Goal: Task Accomplishment & Management: Use online tool/utility

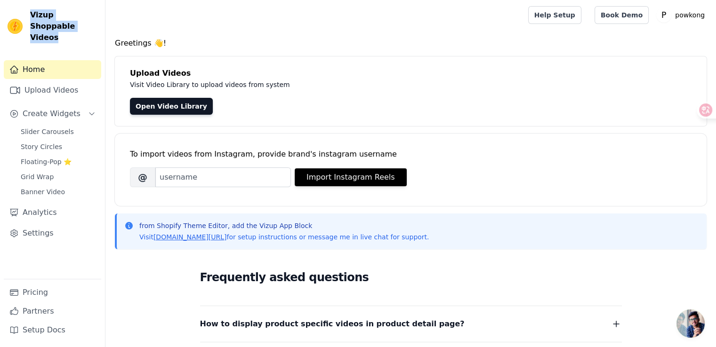
drag, startPoint x: 65, startPoint y: 29, endPoint x: 32, endPoint y: 9, distance: 38.8
click at [32, 9] on span "Vizup Shoppable Videos" at bounding box center [63, 26] width 67 height 34
copy span "Vizup Shoppable Videos"
click at [38, 127] on span "Slider Carousels" at bounding box center [47, 131] width 53 height 9
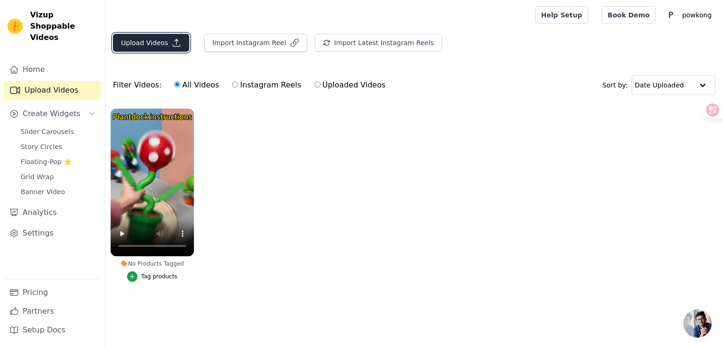
click at [158, 37] on button "Upload Videos" at bounding box center [151, 43] width 76 height 18
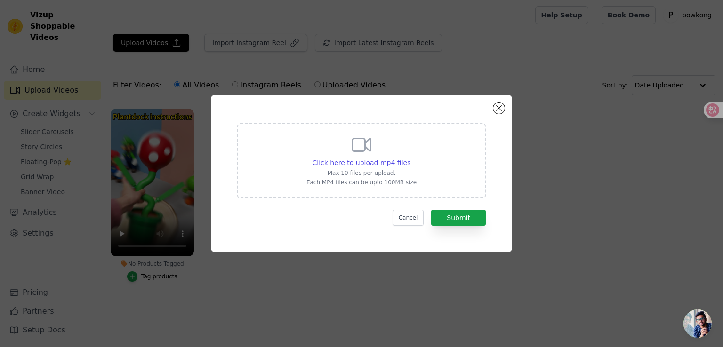
click at [677, 231] on div "Click here to upload mp4 files Max 10 files per upload. Each MP4 files can be u…" at bounding box center [361, 173] width 693 height 187
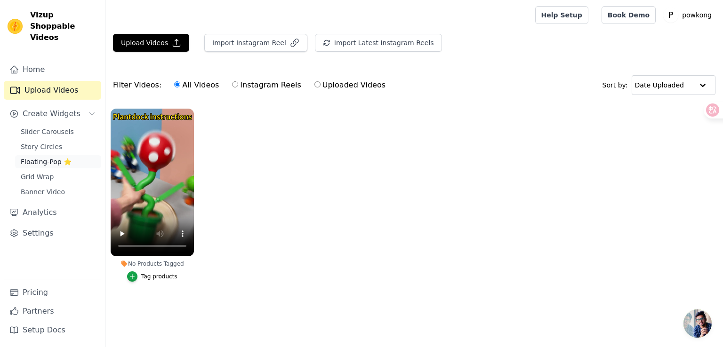
click at [70, 157] on span "Floating-Pop ⭐" at bounding box center [46, 161] width 51 height 9
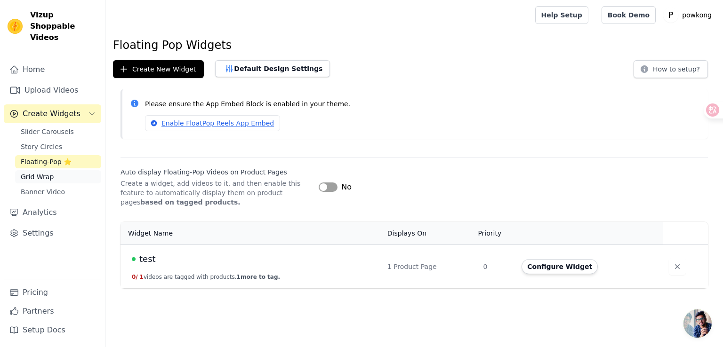
click at [50, 172] on span "Grid Wrap" at bounding box center [37, 176] width 33 height 9
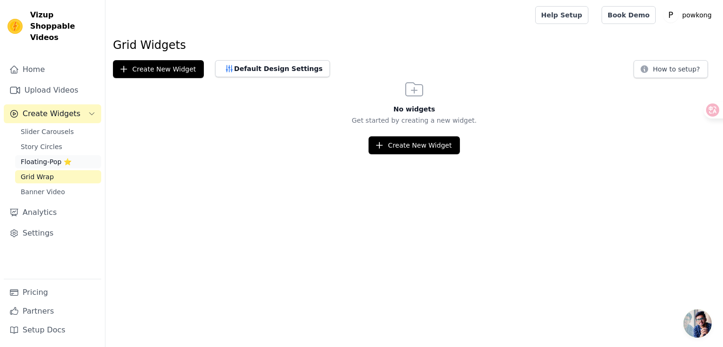
click at [40, 157] on span "Floating-Pop ⭐" at bounding box center [46, 161] width 51 height 9
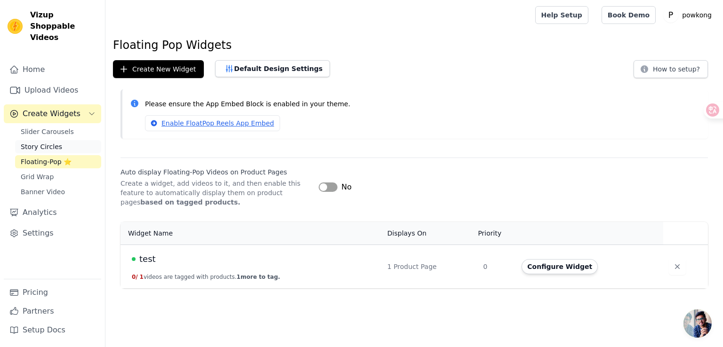
click at [45, 142] on span "Story Circles" at bounding box center [41, 146] width 41 height 9
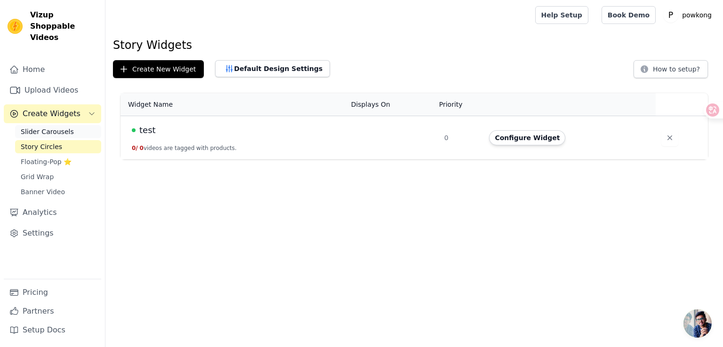
click at [45, 127] on span "Slider Carousels" at bounding box center [47, 131] width 53 height 9
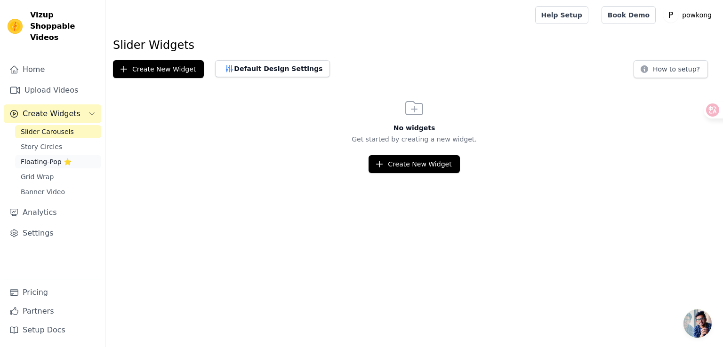
click at [48, 157] on span "Floating-Pop ⭐" at bounding box center [46, 161] width 51 height 9
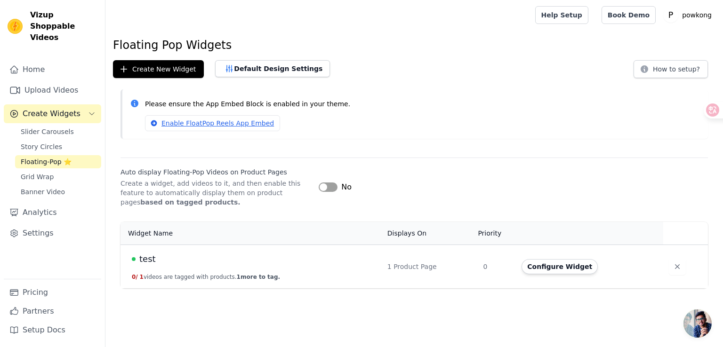
click at [232, 280] on button "0 / 1 videos are tagged with products. 1 more to tag." at bounding box center [206, 278] width 148 height 8
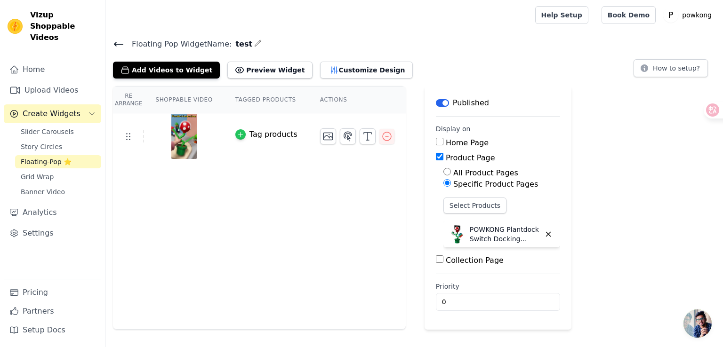
click at [241, 135] on icon "button" at bounding box center [240, 134] width 7 height 7
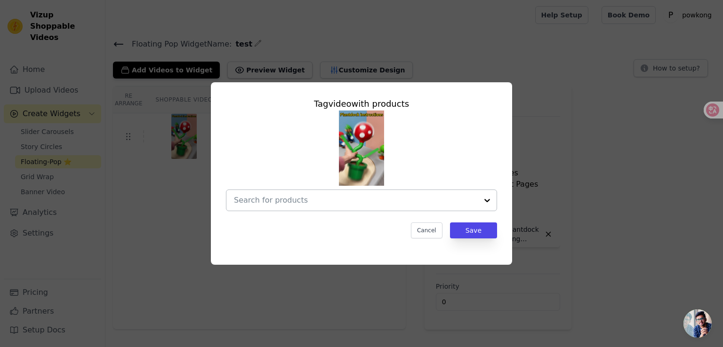
click at [365, 210] on div at bounding box center [356, 200] width 244 height 21
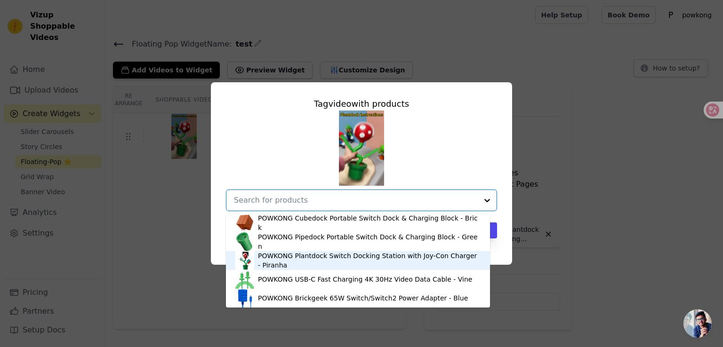
click at [315, 264] on div "POWKONG Plantdock Switch Docking Station with Joy-Con Charger - Piranha" at bounding box center [369, 260] width 223 height 19
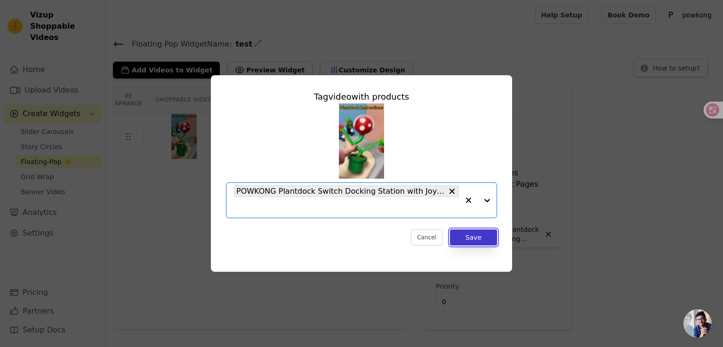
click at [476, 239] on button "Save" at bounding box center [473, 238] width 47 height 16
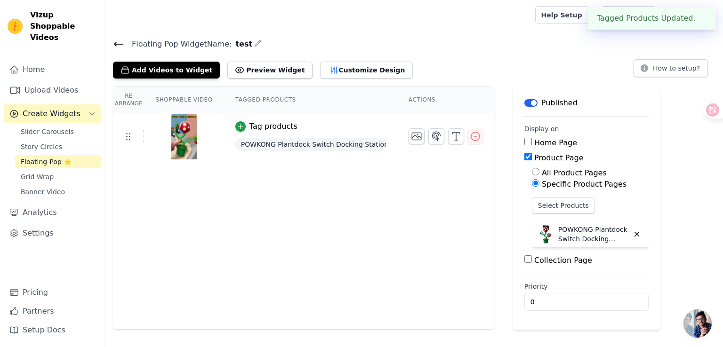
click at [702, 18] on button "✖" at bounding box center [701, 18] width 11 height 11
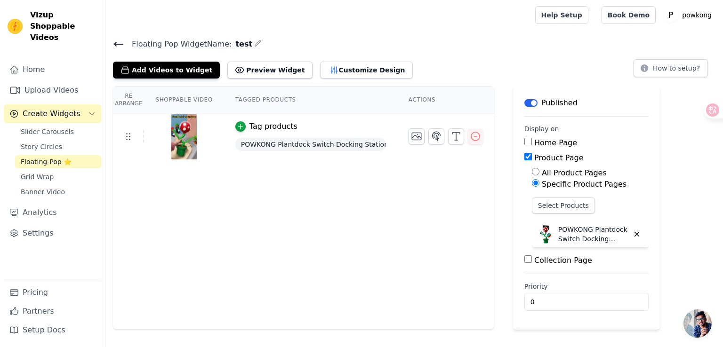
click at [46, 157] on span "Floating-Pop ⭐" at bounding box center [46, 161] width 51 height 9
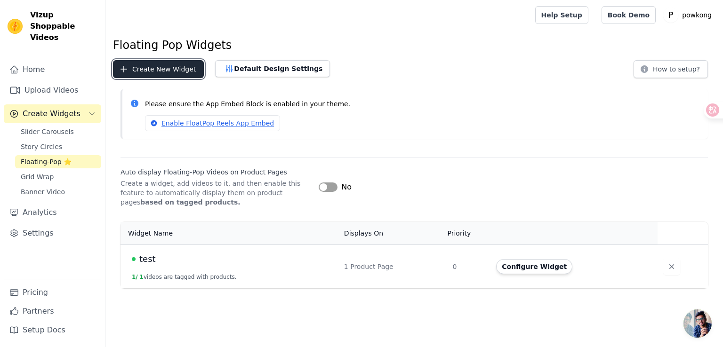
click at [159, 67] on button "Create New Widget" at bounding box center [158, 69] width 91 height 18
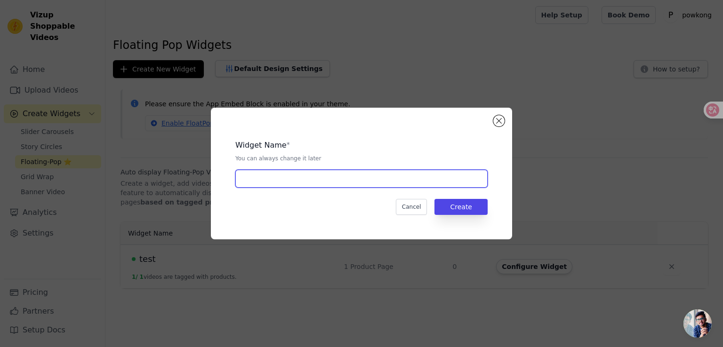
click at [395, 186] on input "text" at bounding box center [361, 179] width 252 height 18
type input "test2"
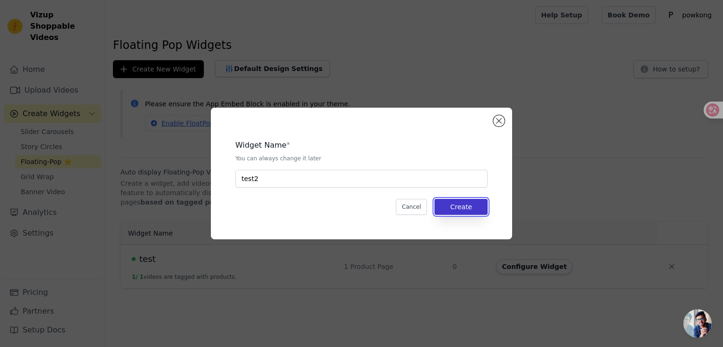
click at [482, 209] on button "Create" at bounding box center [461, 207] width 53 height 16
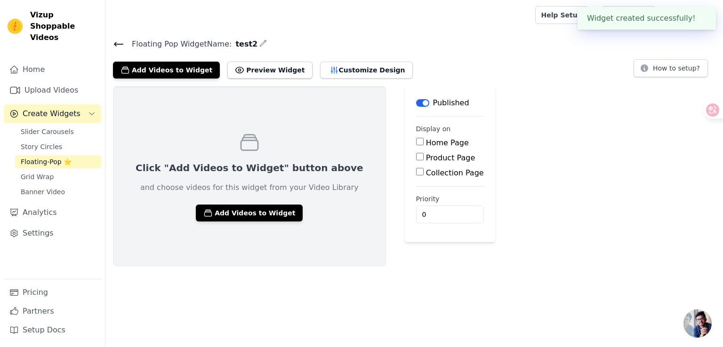
click at [428, 156] on label "Product Page" at bounding box center [450, 157] width 49 height 9
click at [424, 156] on input "Product Page" at bounding box center [420, 157] width 8 height 8
checkbox input "true"
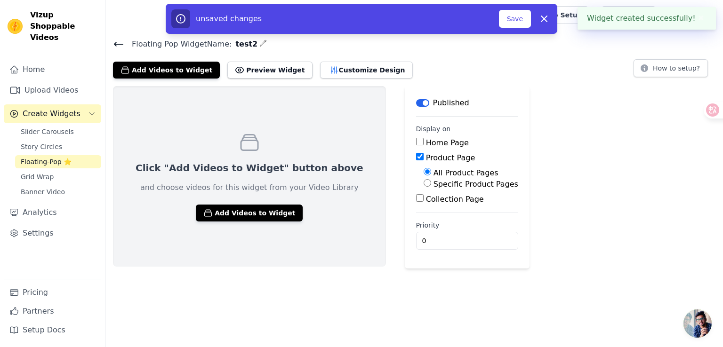
click at [451, 185] on label "Specific Product Pages" at bounding box center [476, 184] width 85 height 9
click at [431, 185] on input "Specific Product Pages" at bounding box center [428, 183] width 8 height 8
radio input "true"
click at [456, 206] on button "Select Products" at bounding box center [455, 206] width 63 height 16
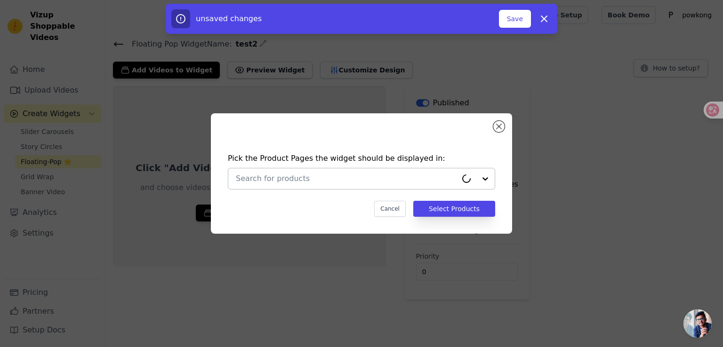
click at [354, 186] on div at bounding box center [346, 179] width 221 height 21
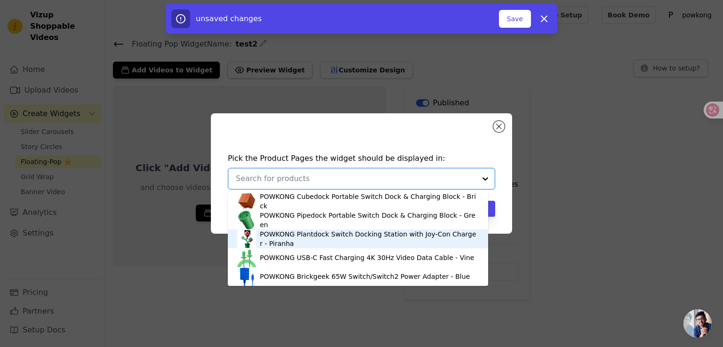
click at [316, 237] on div "POWKONG Plantdock Switch Docking Station with Joy-Con Charger - Piranha" at bounding box center [369, 239] width 219 height 19
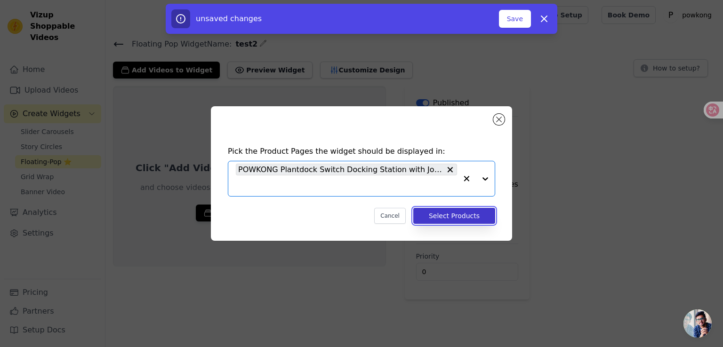
click at [473, 217] on button "Select Products" at bounding box center [454, 216] width 82 height 16
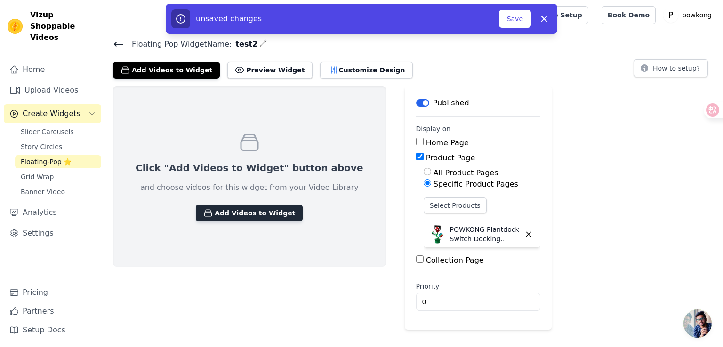
click at [234, 208] on button "Add Videos to Widget" at bounding box center [249, 213] width 107 height 17
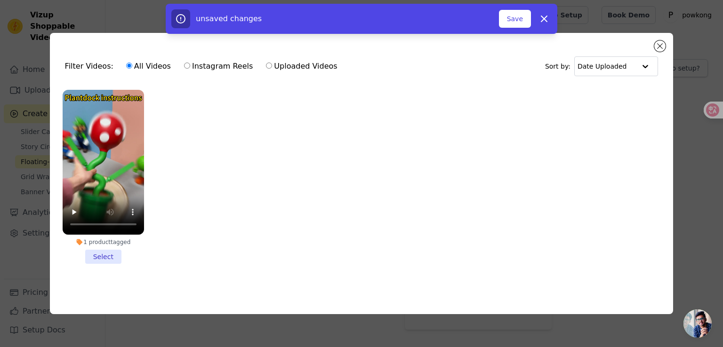
click at [654, 41] on div "Filter Videos: All Videos Instagram Reels Uploaded Videos Sort by: Date Uploade…" at bounding box center [362, 174] width 624 height 282
click at [107, 249] on li "1 product tagged Select" at bounding box center [103, 177] width 81 height 174
click at [0, 0] on input "1 product tagged Select" at bounding box center [0, 0] width 0 height 0
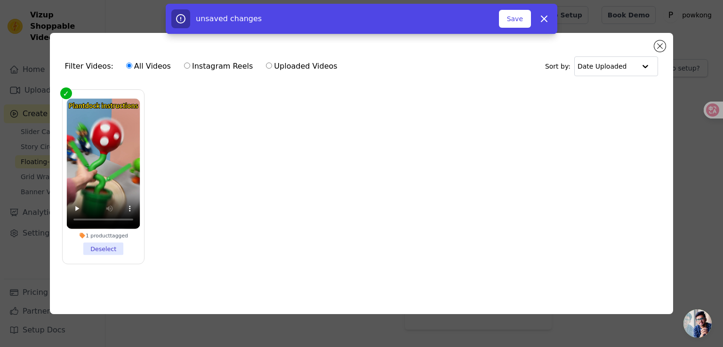
click at [657, 100] on ul "1 product tagged Deselect" at bounding box center [361, 185] width 609 height 200
click at [518, 14] on button "Save" at bounding box center [515, 19] width 32 height 18
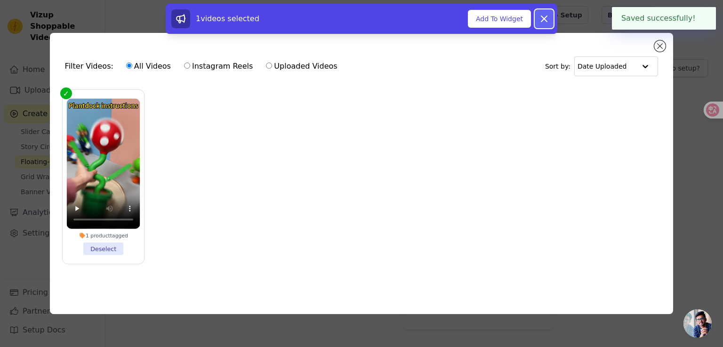
click at [538, 21] on button "Dismiss" at bounding box center [544, 18] width 19 height 19
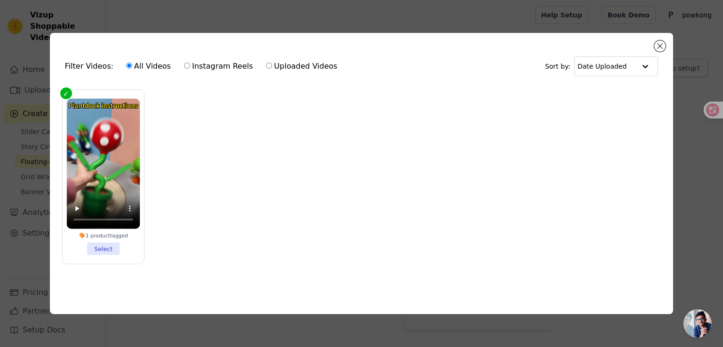
click at [682, 92] on div "Filter Videos: All Videos Instagram Reels Uploaded Videos Sort by: Date Uploade…" at bounding box center [361, 174] width 693 height 312
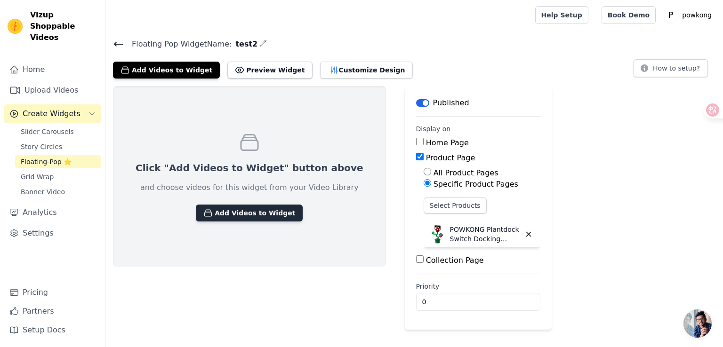
click at [261, 211] on button "Add Videos to Widget" at bounding box center [249, 213] width 107 height 17
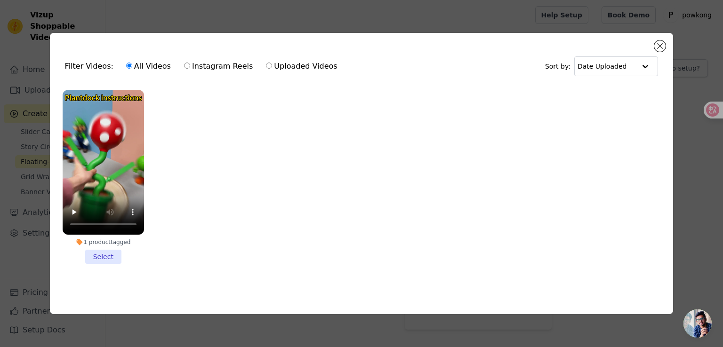
click at [103, 255] on li "1 product tagged Select" at bounding box center [103, 177] width 81 height 174
click at [0, 0] on input "1 product tagged Select" at bounding box center [0, 0] width 0 height 0
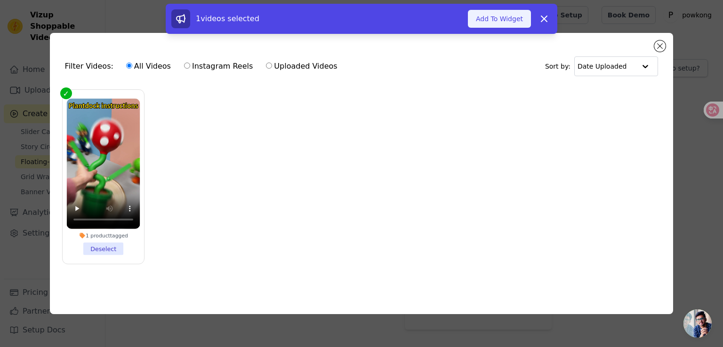
click at [499, 23] on button "Add To Widget" at bounding box center [499, 19] width 63 height 18
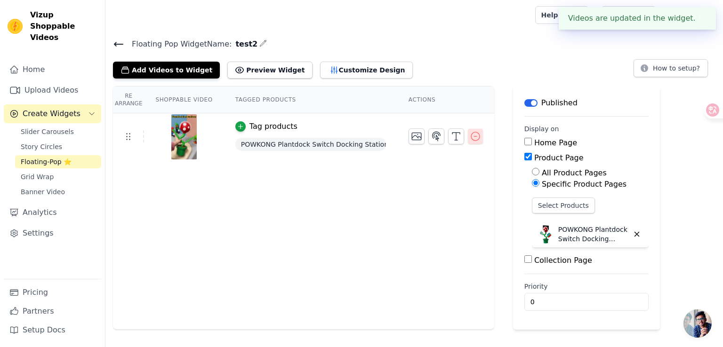
click at [479, 138] on button "button" at bounding box center [475, 136] width 15 height 15
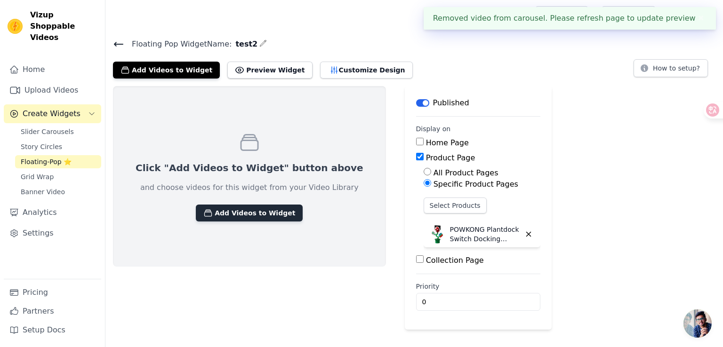
click at [261, 211] on button "Add Videos to Widget" at bounding box center [249, 213] width 107 height 17
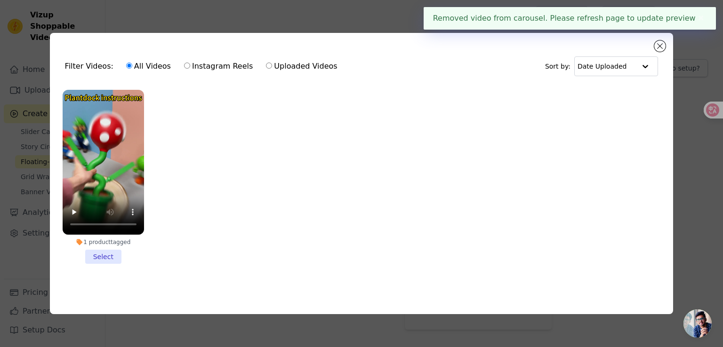
click at [90, 257] on li "1 product tagged Select" at bounding box center [103, 177] width 81 height 174
click at [0, 0] on input "1 product tagged Select" at bounding box center [0, 0] width 0 height 0
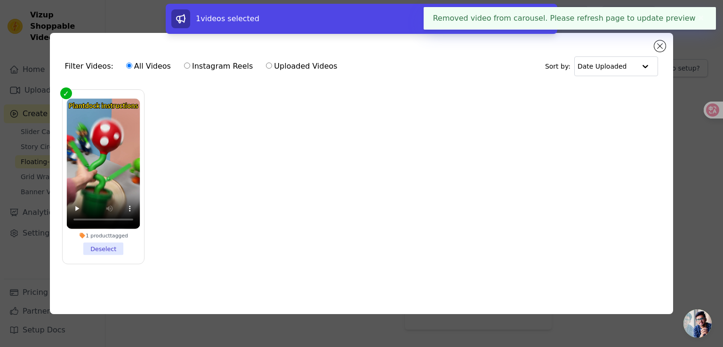
click at [697, 18] on button "✖" at bounding box center [701, 18] width 11 height 11
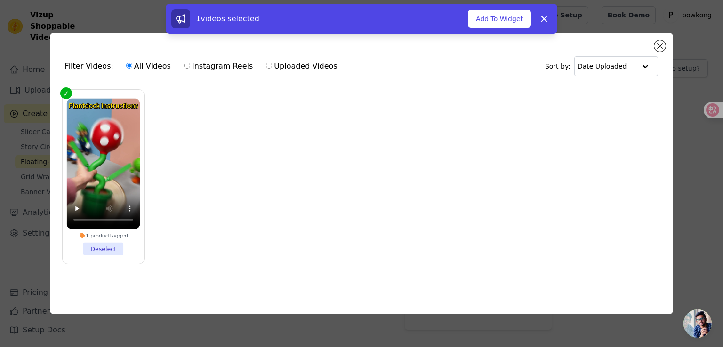
click at [676, 193] on div "Filter Videos: All Videos Instagram Reels Uploaded Videos Sort by: Date Uploade…" at bounding box center [361, 174] width 693 height 312
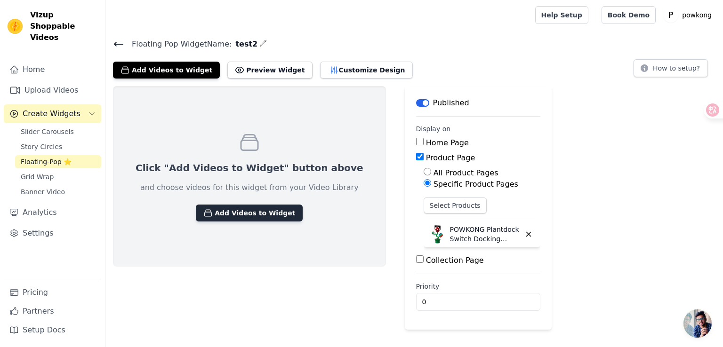
click at [257, 212] on button "Add Videos to Widget" at bounding box center [249, 213] width 107 height 17
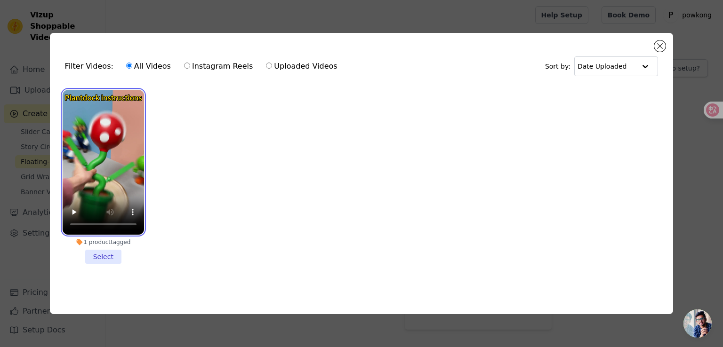
click at [120, 183] on video at bounding box center [103, 162] width 81 height 145
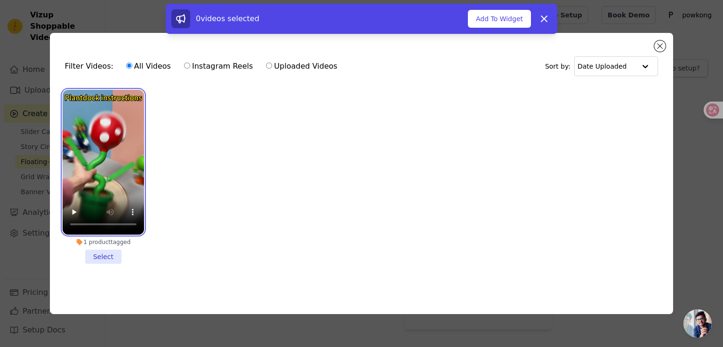
click at [130, 173] on video at bounding box center [103, 162] width 81 height 145
click at [113, 248] on li "1 product tagged Select" at bounding box center [103, 177] width 81 height 174
click at [0, 0] on input "1 product tagged Select" at bounding box center [0, 0] width 0 height 0
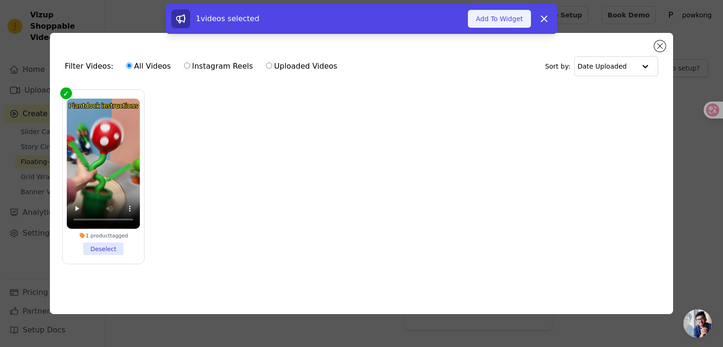
click at [488, 24] on button "Add To Widget" at bounding box center [499, 19] width 63 height 18
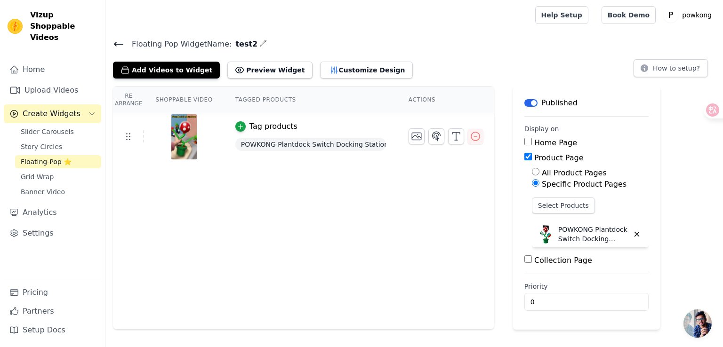
drag, startPoint x: 693, startPoint y: 220, endPoint x: 657, endPoint y: 175, distance: 57.6
click at [693, 220] on div "Re Arrange Shoppable Video Tagged Products Actions Tag products POWKONG Plantdo…" at bounding box center [414, 208] width 618 height 244
click at [525, 104] on button "Label" at bounding box center [530, 103] width 13 height 8
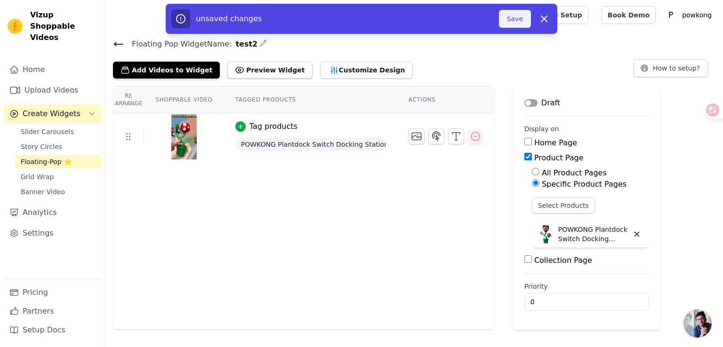
click at [520, 21] on button "Save" at bounding box center [515, 19] width 32 height 18
click at [516, 23] on button "Save" at bounding box center [515, 19] width 32 height 18
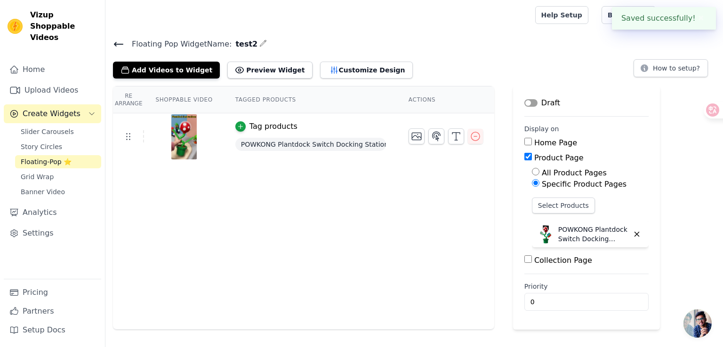
click at [45, 157] on span "Floating-Pop ⭐" at bounding box center [46, 161] width 51 height 9
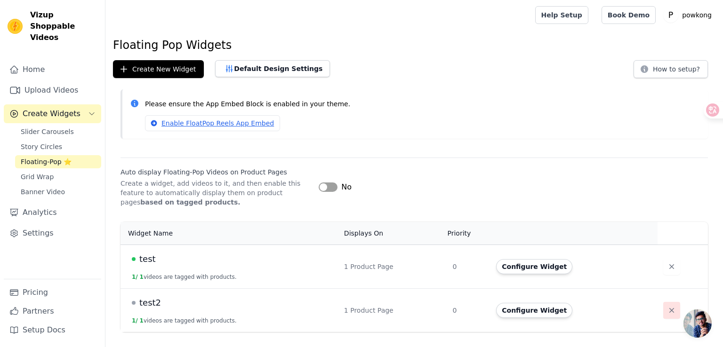
click at [669, 309] on icon "button" at bounding box center [671, 310] width 9 height 9
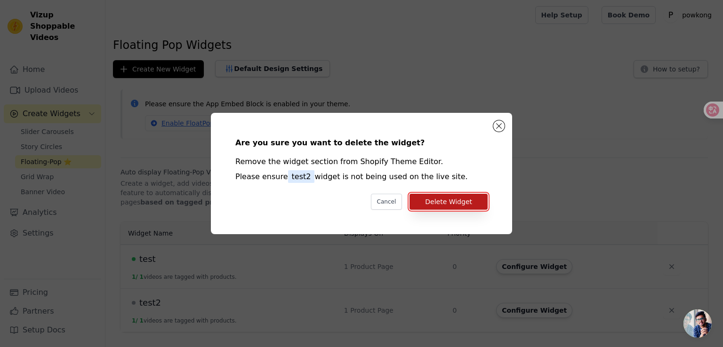
click at [461, 203] on button "Delete Widget" at bounding box center [449, 202] width 78 height 16
